Goal: Task Accomplishment & Management: Use online tool/utility

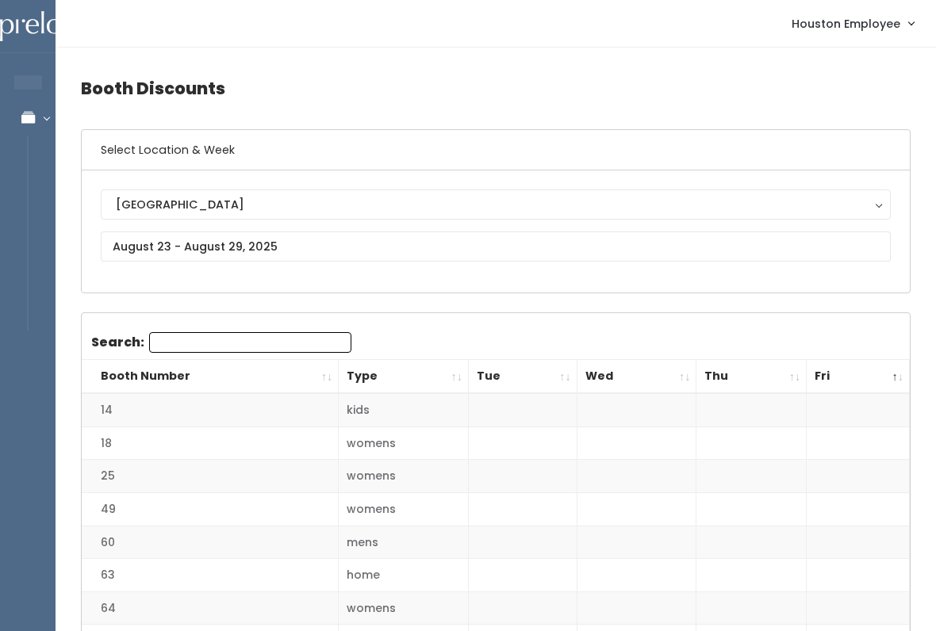
click at [216, 339] on input "Search:" at bounding box center [250, 342] width 202 height 21
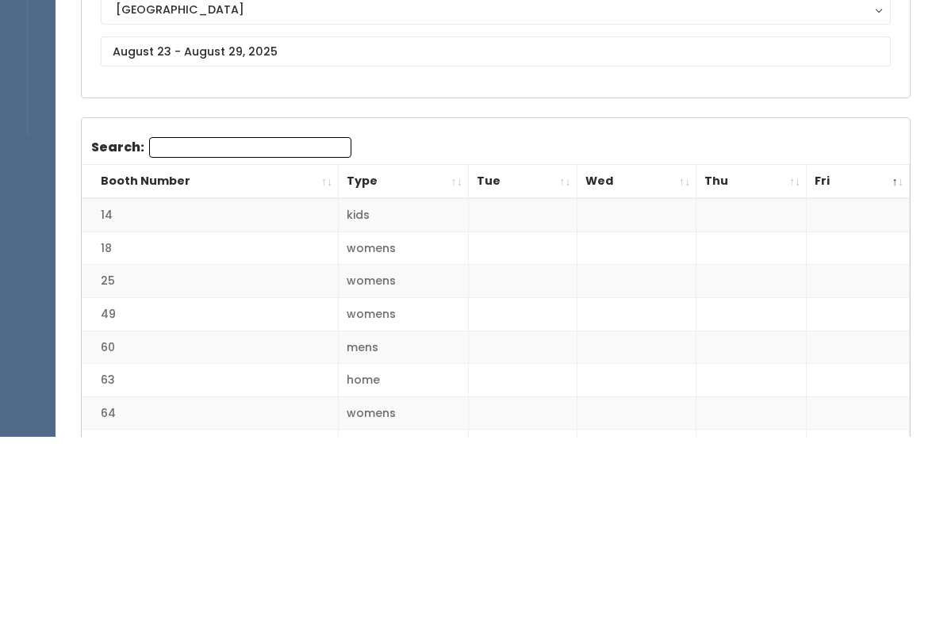
scroll to position [194, 0]
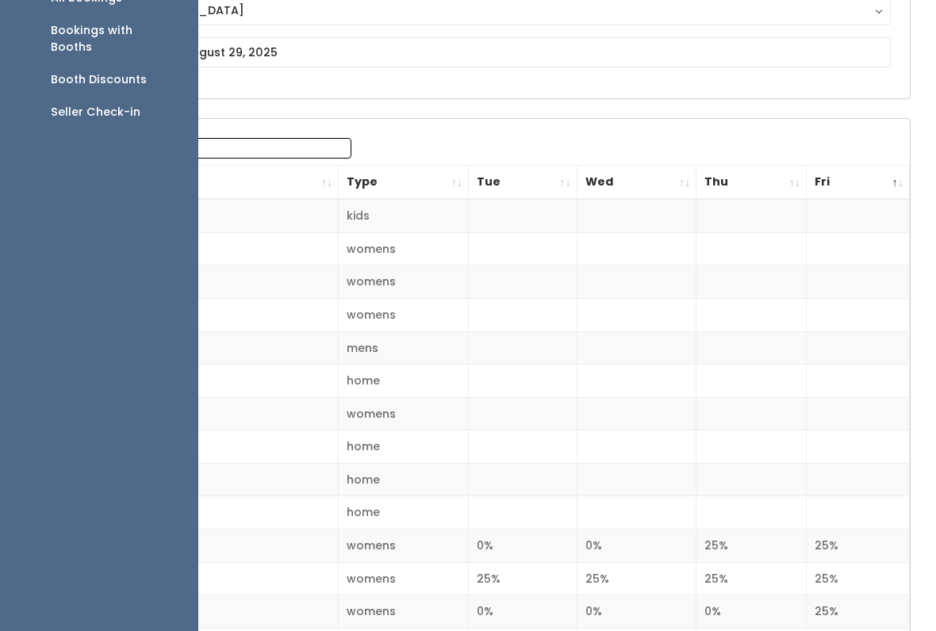
click at [379, 23] on button "[GEOGRAPHIC_DATA]" at bounding box center [496, 10] width 790 height 30
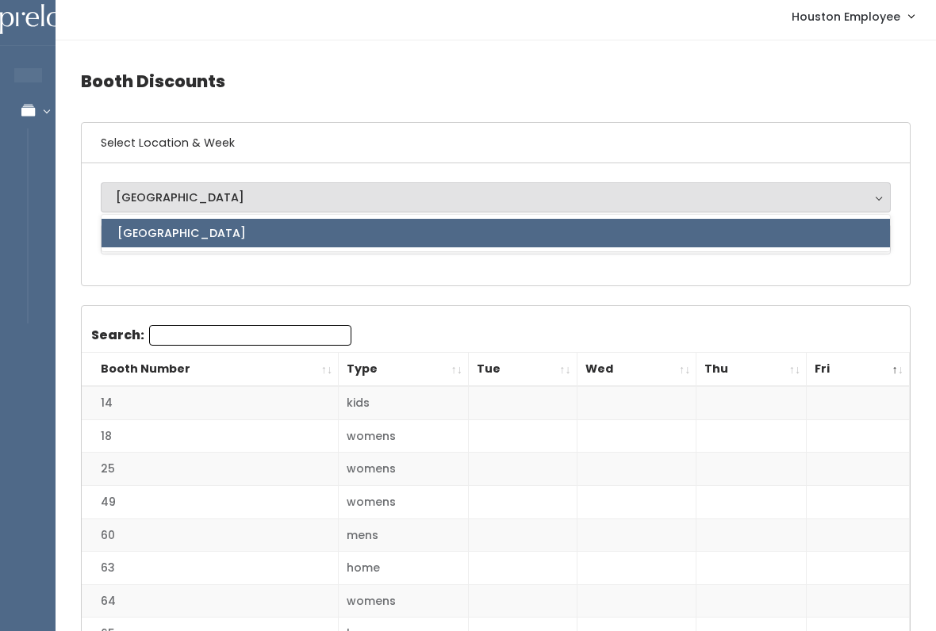
scroll to position [9, 0]
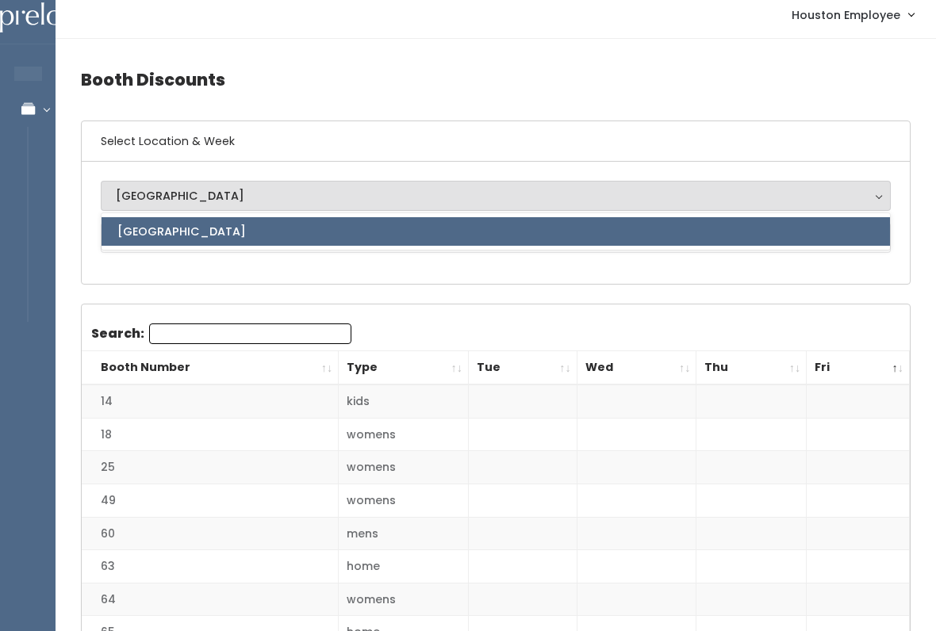
click at [216, 193] on div "[GEOGRAPHIC_DATA]" at bounding box center [496, 195] width 760 height 17
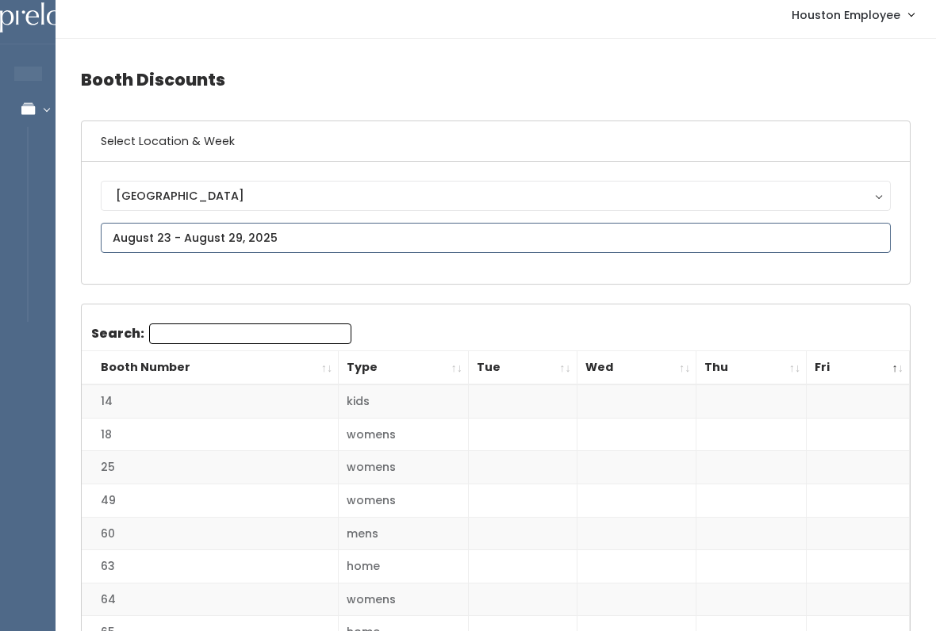
click at [262, 236] on input "text" at bounding box center [496, 238] width 790 height 30
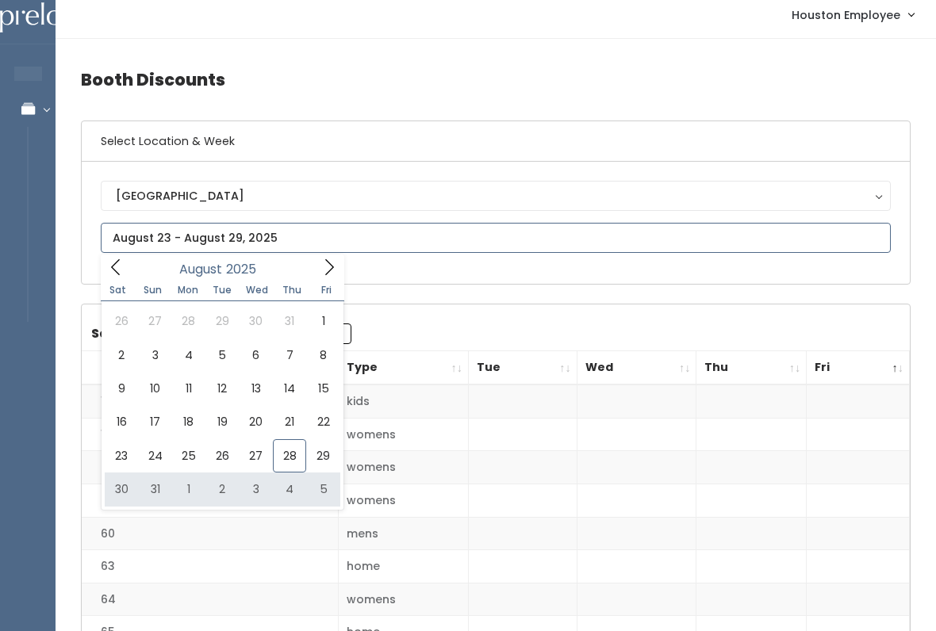
type input "August 30 to September 5"
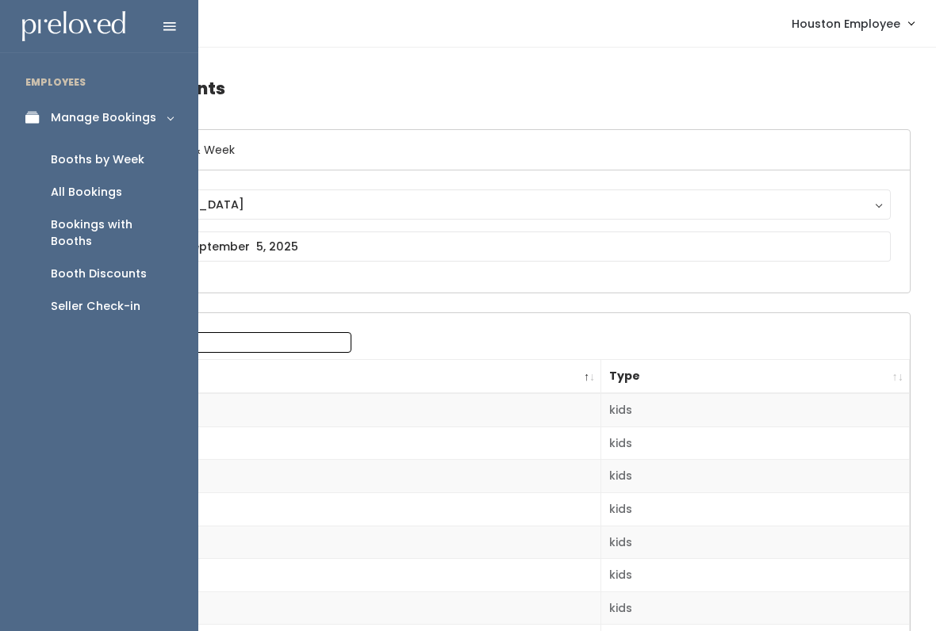
click at [125, 158] on div "Booths by Week" at bounding box center [98, 159] width 94 height 17
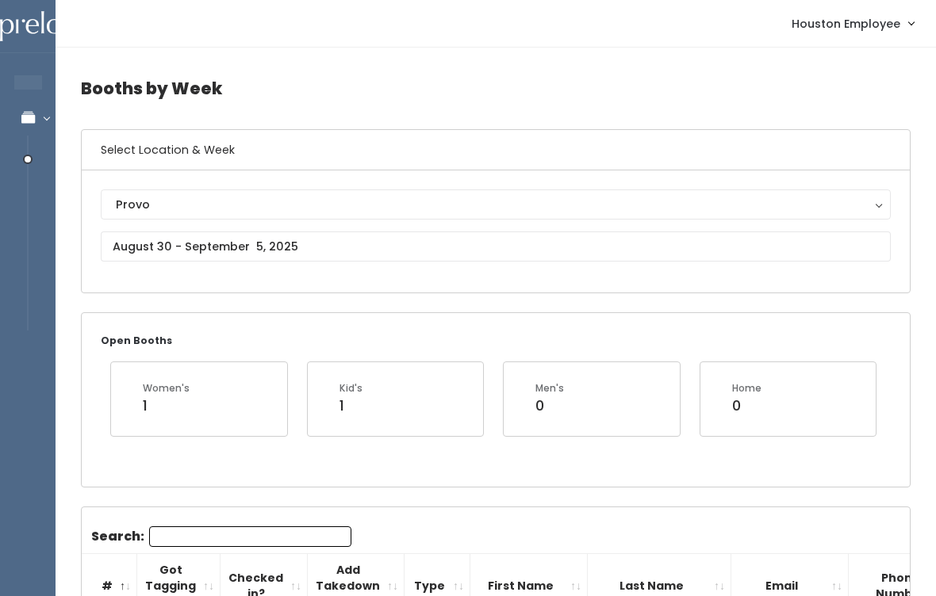
click at [285, 203] on div "Provo" at bounding box center [496, 204] width 760 height 17
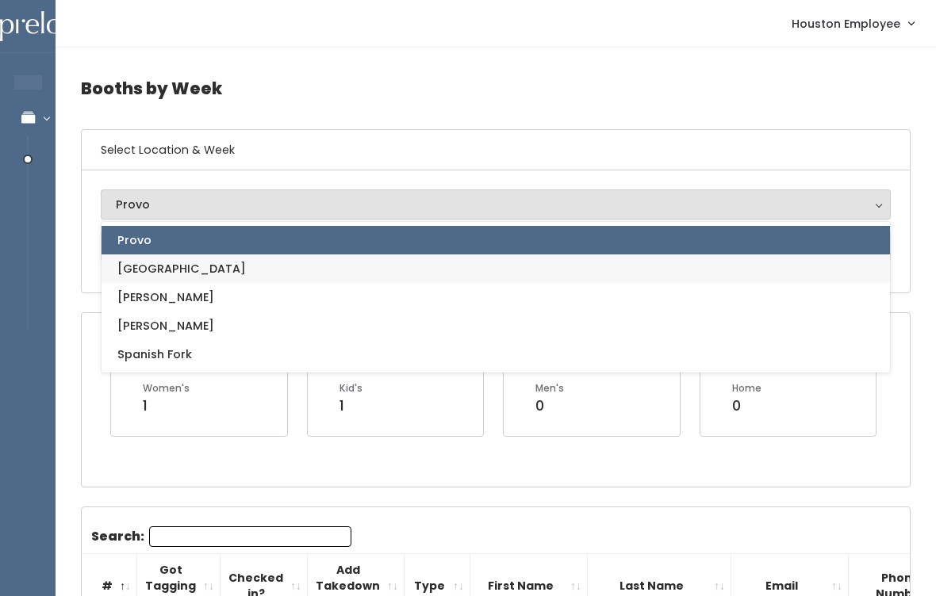
click at [211, 270] on link "[GEOGRAPHIC_DATA]" at bounding box center [495, 268] width 788 height 29
select select "5"
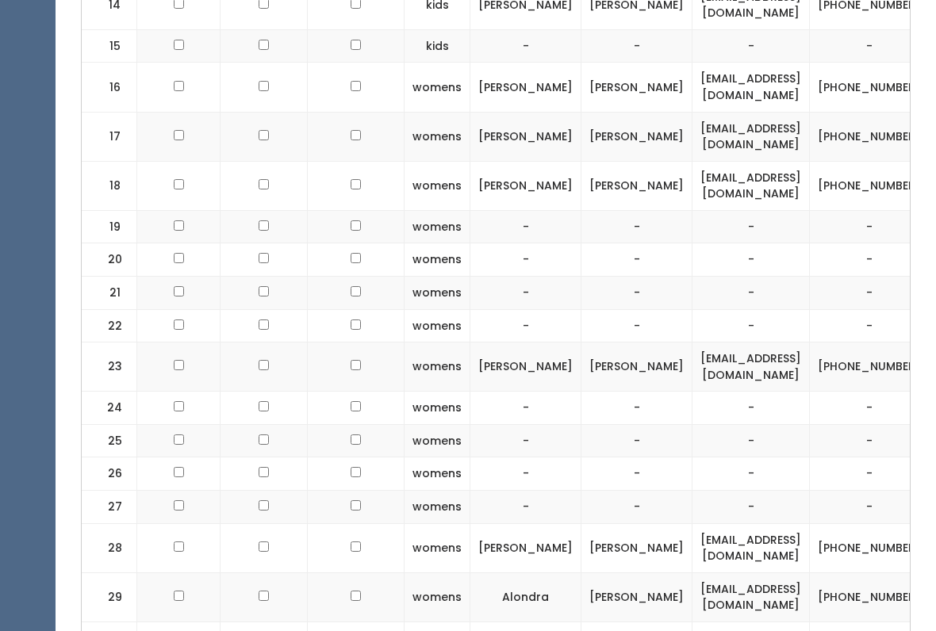
scroll to position [1235, 0]
